Goal: Information Seeking & Learning: Learn about a topic

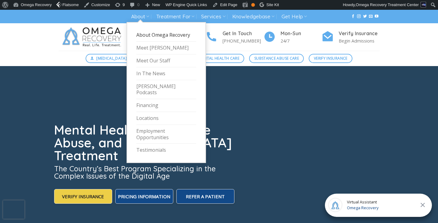
click at [142, 33] on link "About Omega Recovery" at bounding box center [166, 35] width 60 height 13
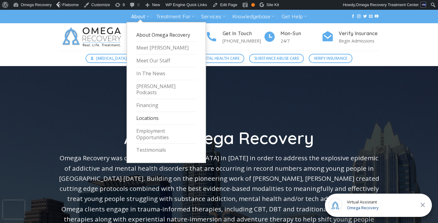
click at [141, 112] on link "Locations" at bounding box center [166, 118] width 60 height 13
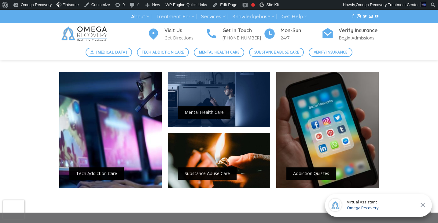
scroll to position [463, 0]
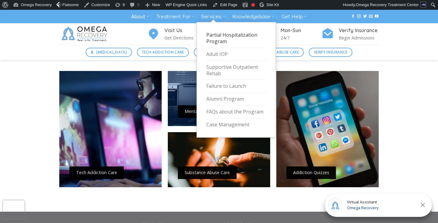
click at [210, 33] on link "Partial Hospitalization Program" at bounding box center [236, 38] width 60 height 19
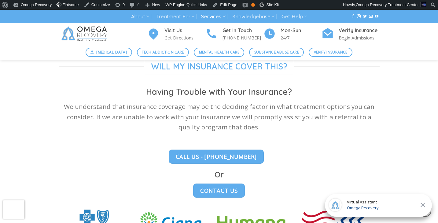
scroll to position [1590, 0]
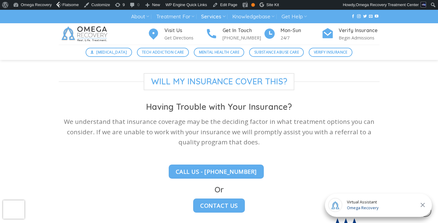
click at [95, 35] on img at bounding box center [85, 33] width 53 height 21
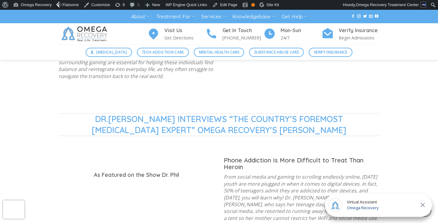
scroll to position [557, 0]
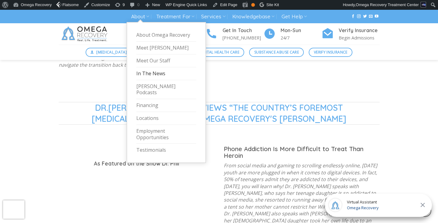
click at [153, 73] on link "In The News" at bounding box center [166, 73] width 60 height 13
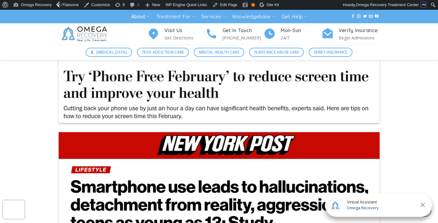
scroll to position [1344, 0]
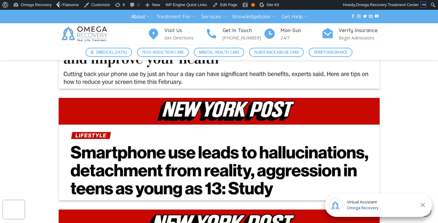
click at [98, 28] on img at bounding box center [85, 33] width 53 height 21
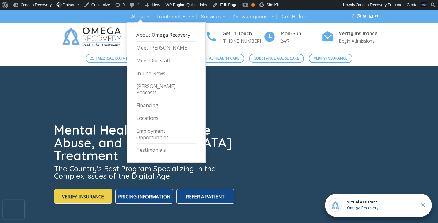
click at [166, 35] on link "About Omega Recovery" at bounding box center [166, 35] width 60 height 13
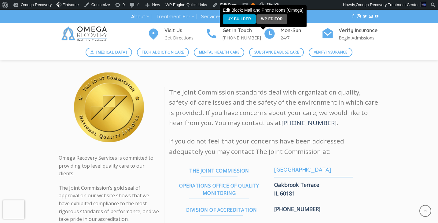
scroll to position [639, 0]
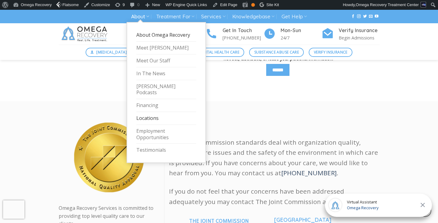
click at [143, 112] on link "Locations" at bounding box center [166, 118] width 60 height 13
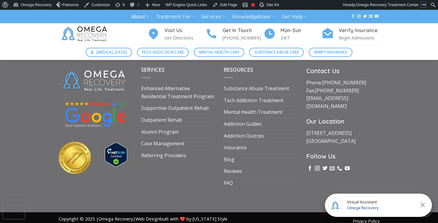
scroll to position [628, 0]
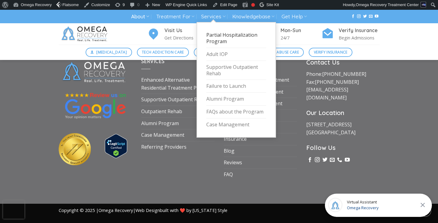
click at [212, 36] on link "Partial Hospitalization Program" at bounding box center [236, 38] width 60 height 19
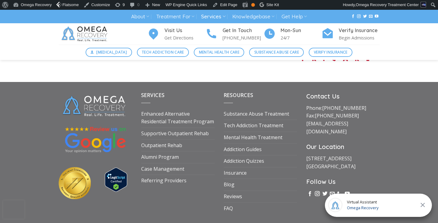
scroll to position [1792, 0]
